Goal: Task Accomplishment & Management: Manage account settings

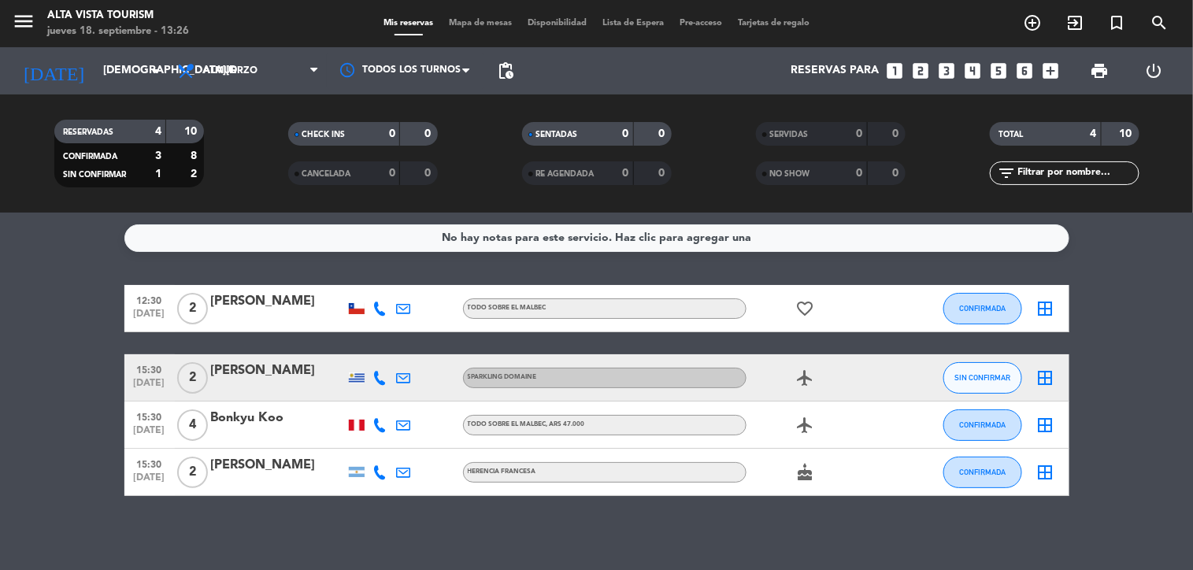
click at [373, 378] on icon at bounding box center [380, 378] width 14 height 14
click at [391, 353] on span "content_paste" at bounding box center [397, 351] width 12 height 12
click at [723, 505] on div "No hay notas para este servicio. Haz clic para agregar una 12:30 sep. 18 2 Cons…" at bounding box center [596, 391] width 1193 height 357
click at [95, 66] on input "[DEMOGRAPHIC_DATA] [DATE]" at bounding box center [170, 71] width 150 height 28
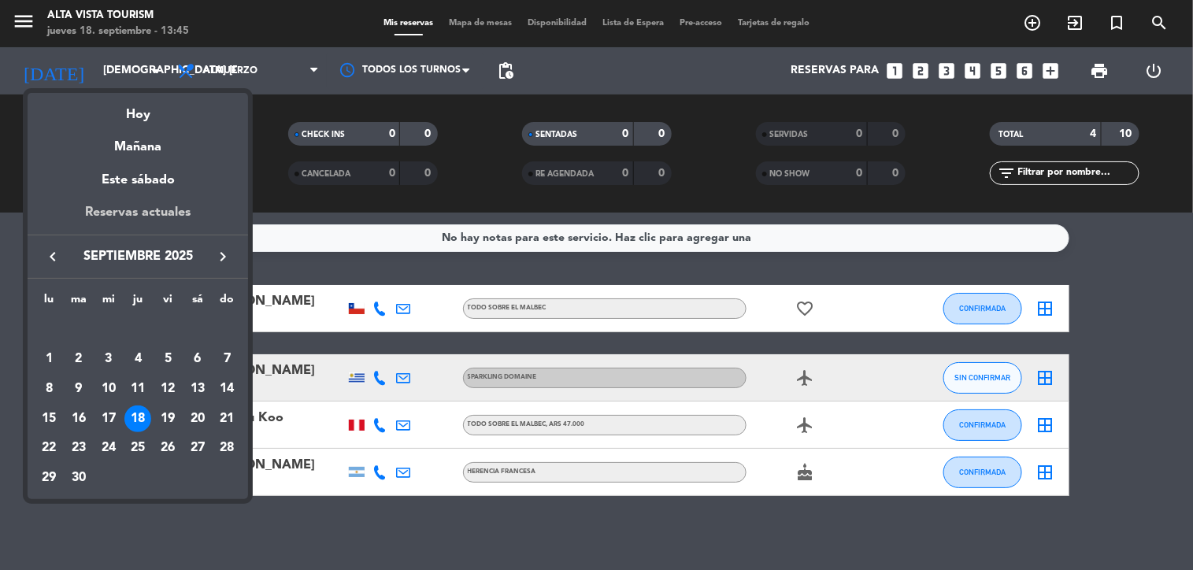
click at [143, 210] on div "Reservas actuales" at bounding box center [138, 218] width 220 height 32
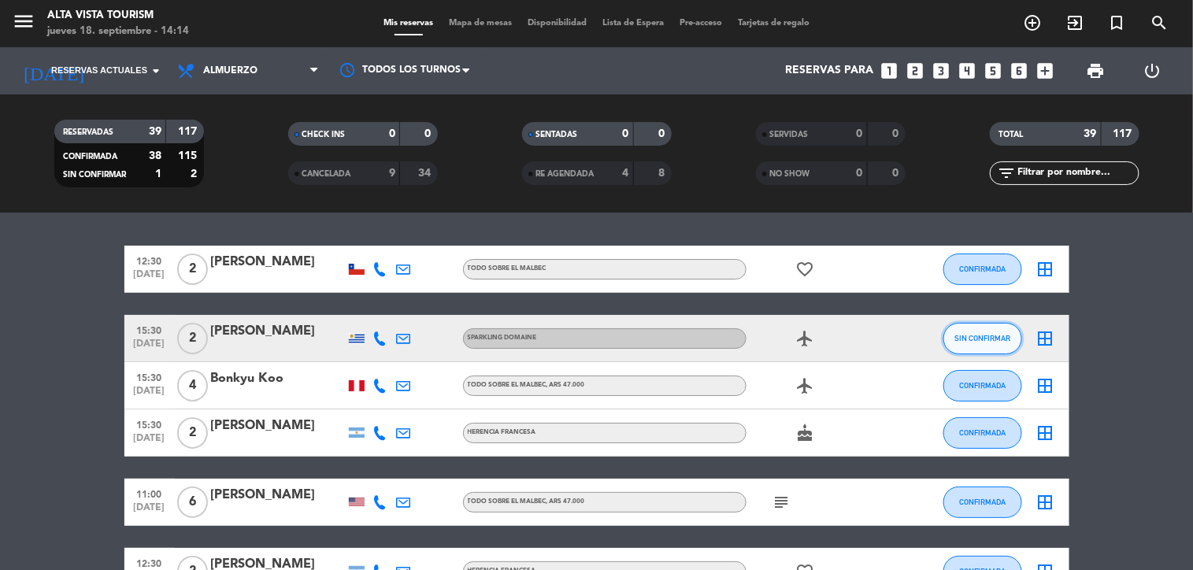
click at [954, 336] on span "SIN CONFIRMAR" at bounding box center [982, 338] width 56 height 9
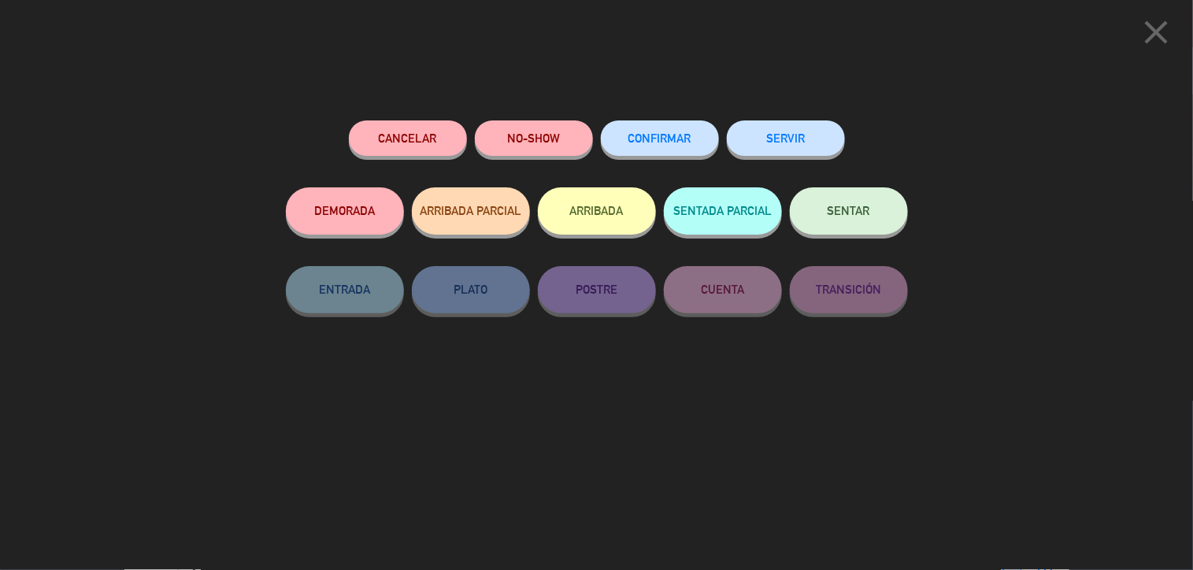
click at [644, 120] on div "CONFIRMAR" at bounding box center [660, 153] width 118 height 67
click at [651, 139] on span "CONFIRMAR" at bounding box center [659, 137] width 63 height 13
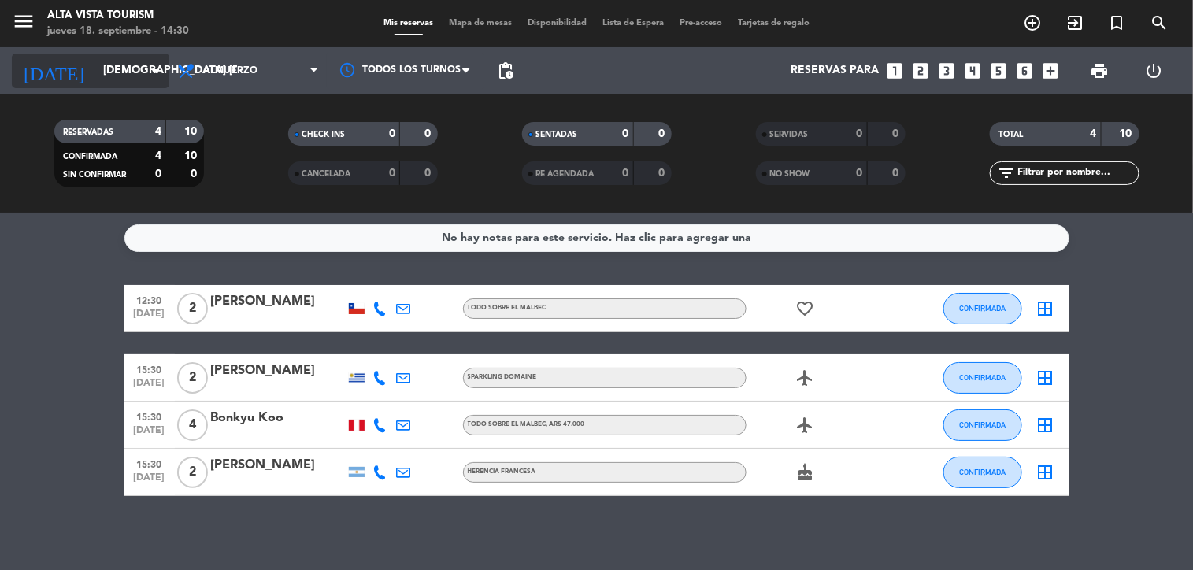
click at [95, 58] on input "[DEMOGRAPHIC_DATA] [DATE]" at bounding box center [170, 71] width 150 height 28
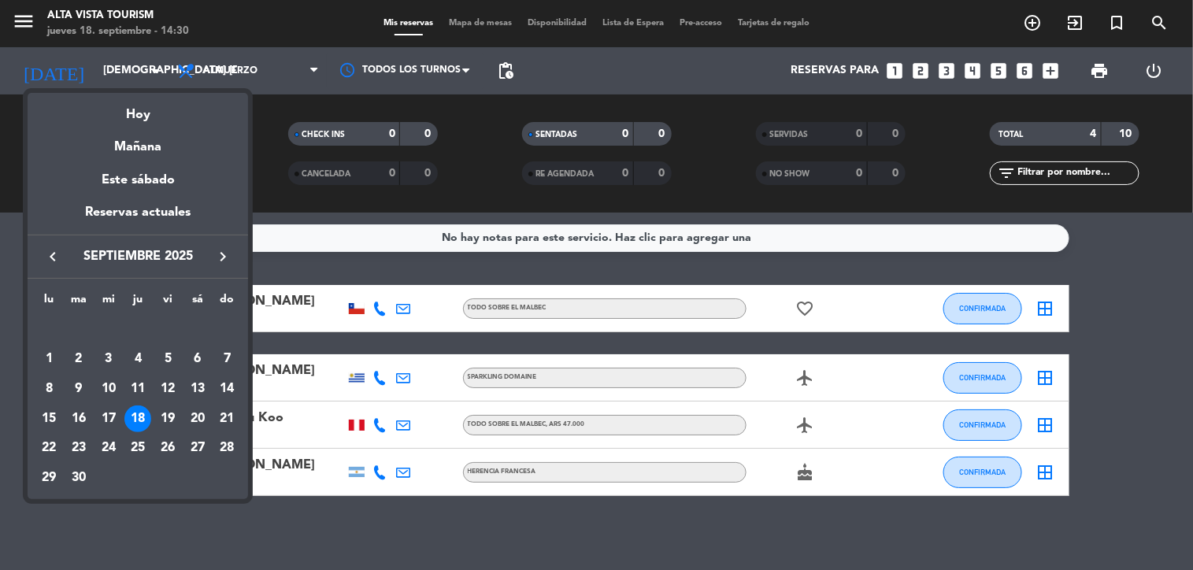
click at [91, 59] on div at bounding box center [596, 285] width 1193 height 570
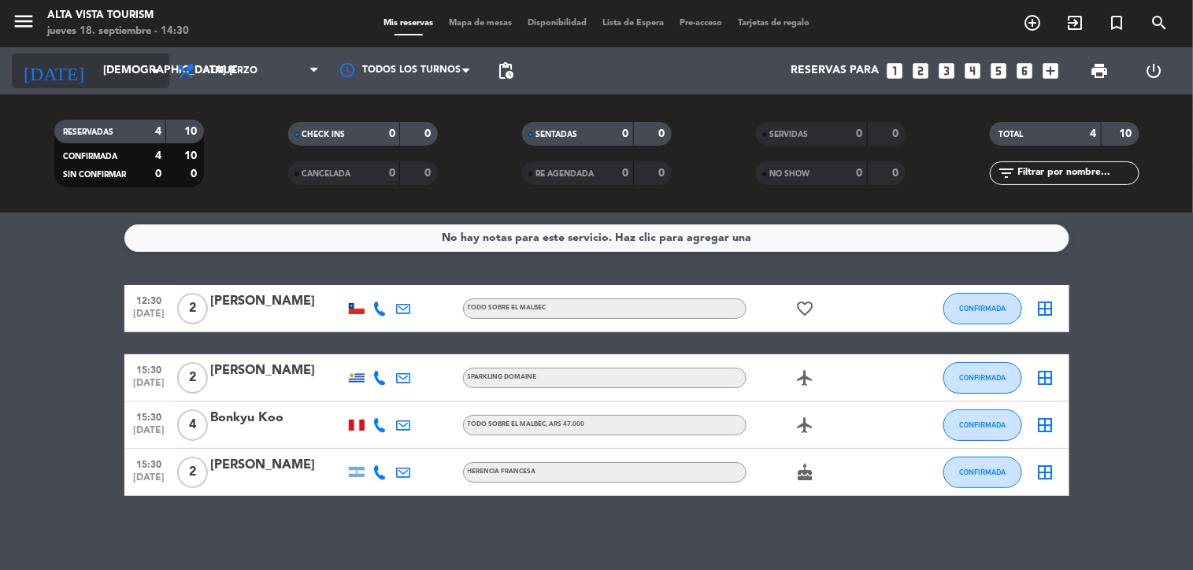
click at [95, 72] on input "[DEMOGRAPHIC_DATA] [DATE]" at bounding box center [170, 71] width 150 height 28
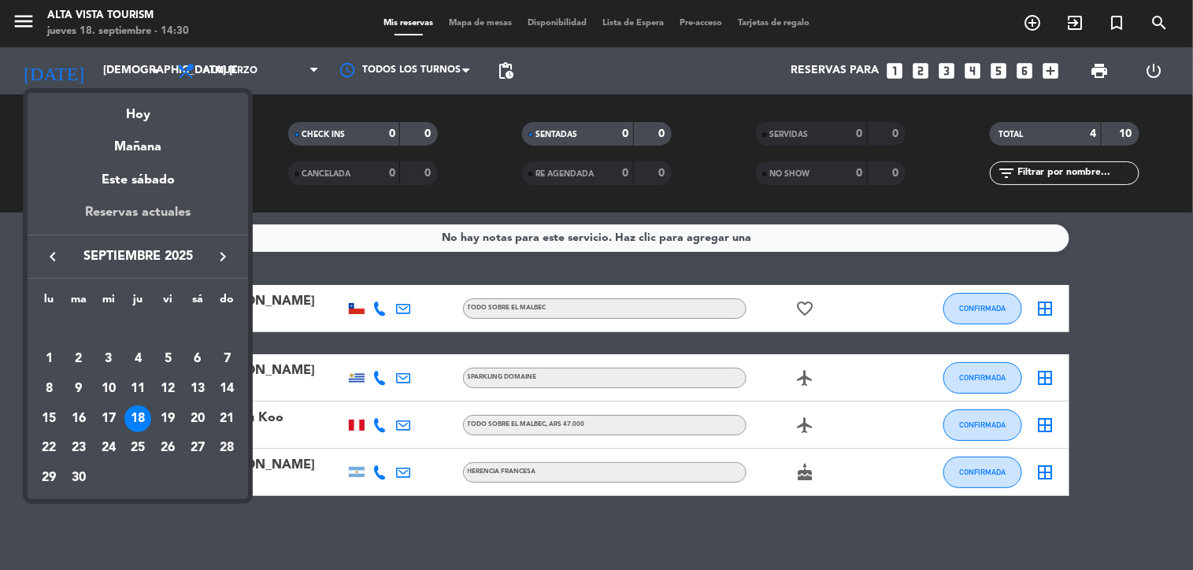
click at [106, 208] on div "Reservas actuales" at bounding box center [138, 218] width 220 height 32
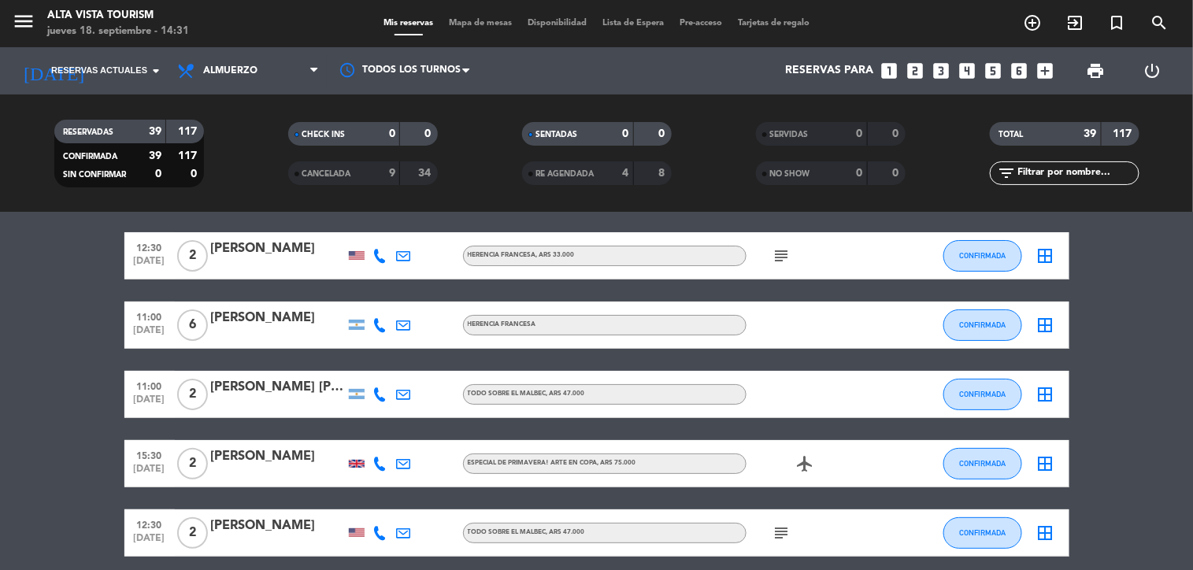
scroll to position [2390, 0]
